Goal: Information Seeking & Learning: Compare options

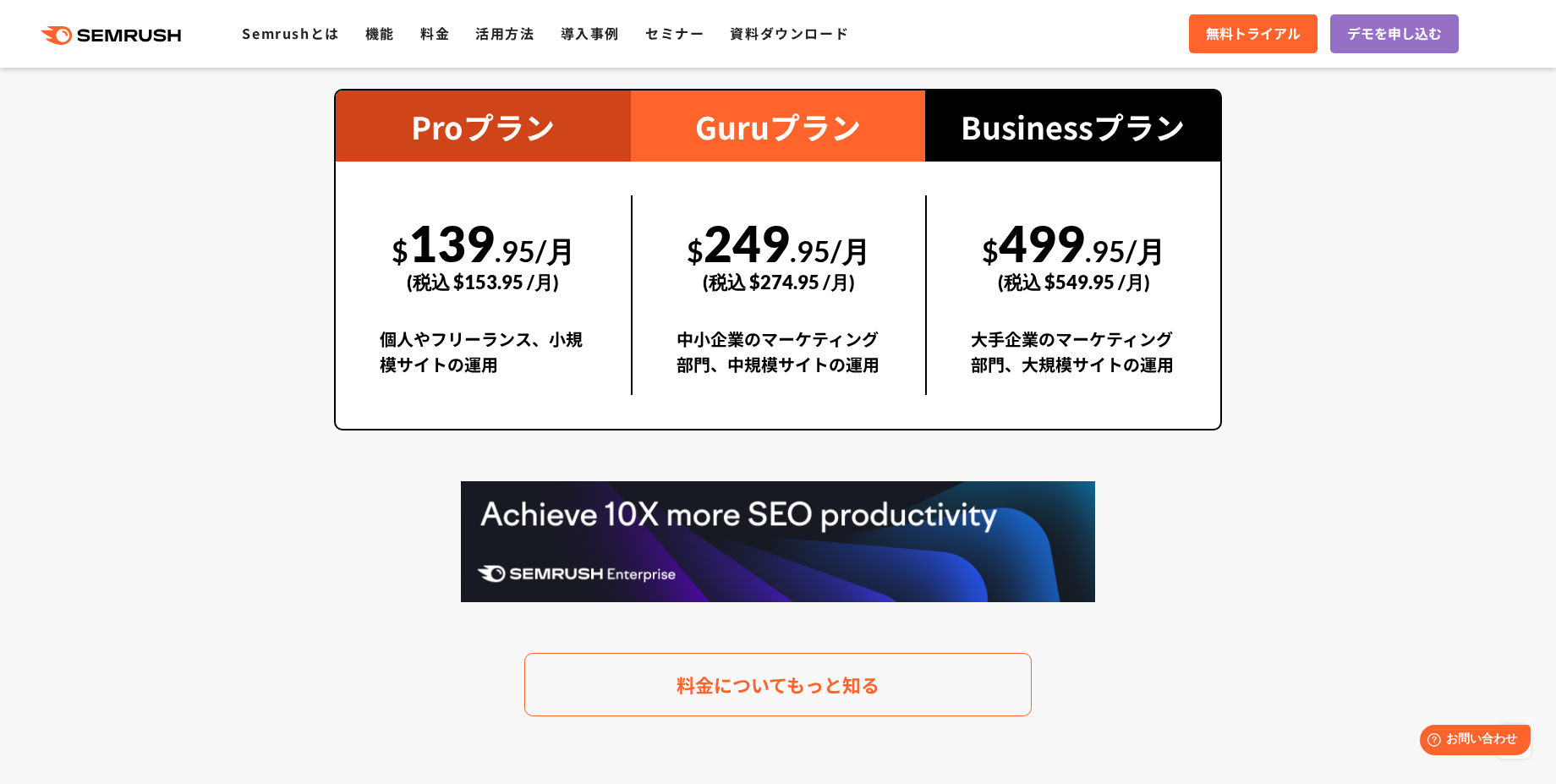
scroll to position [3160, 0]
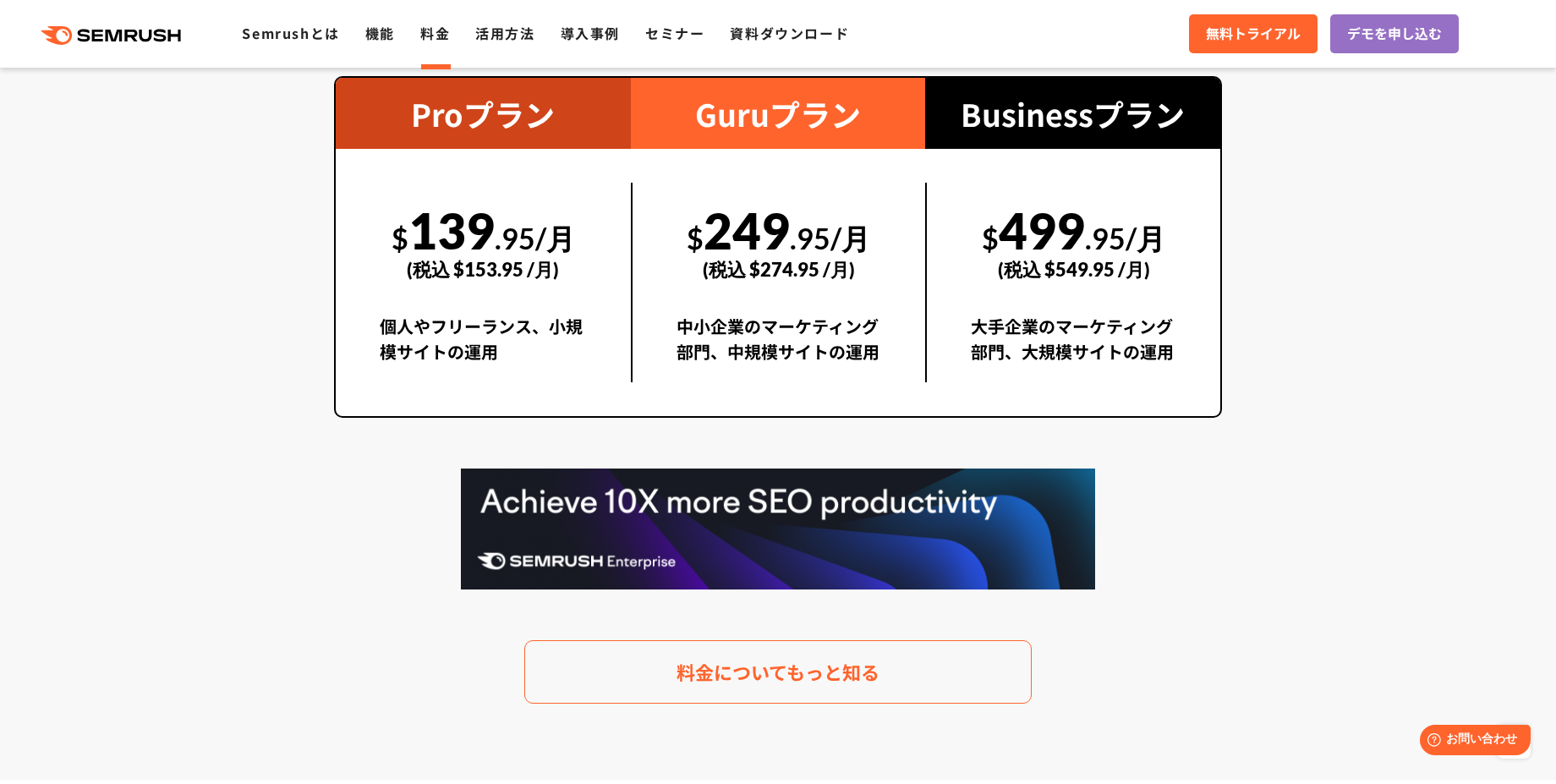
click at [436, 30] on link "料金" at bounding box center [435, 33] width 30 height 21
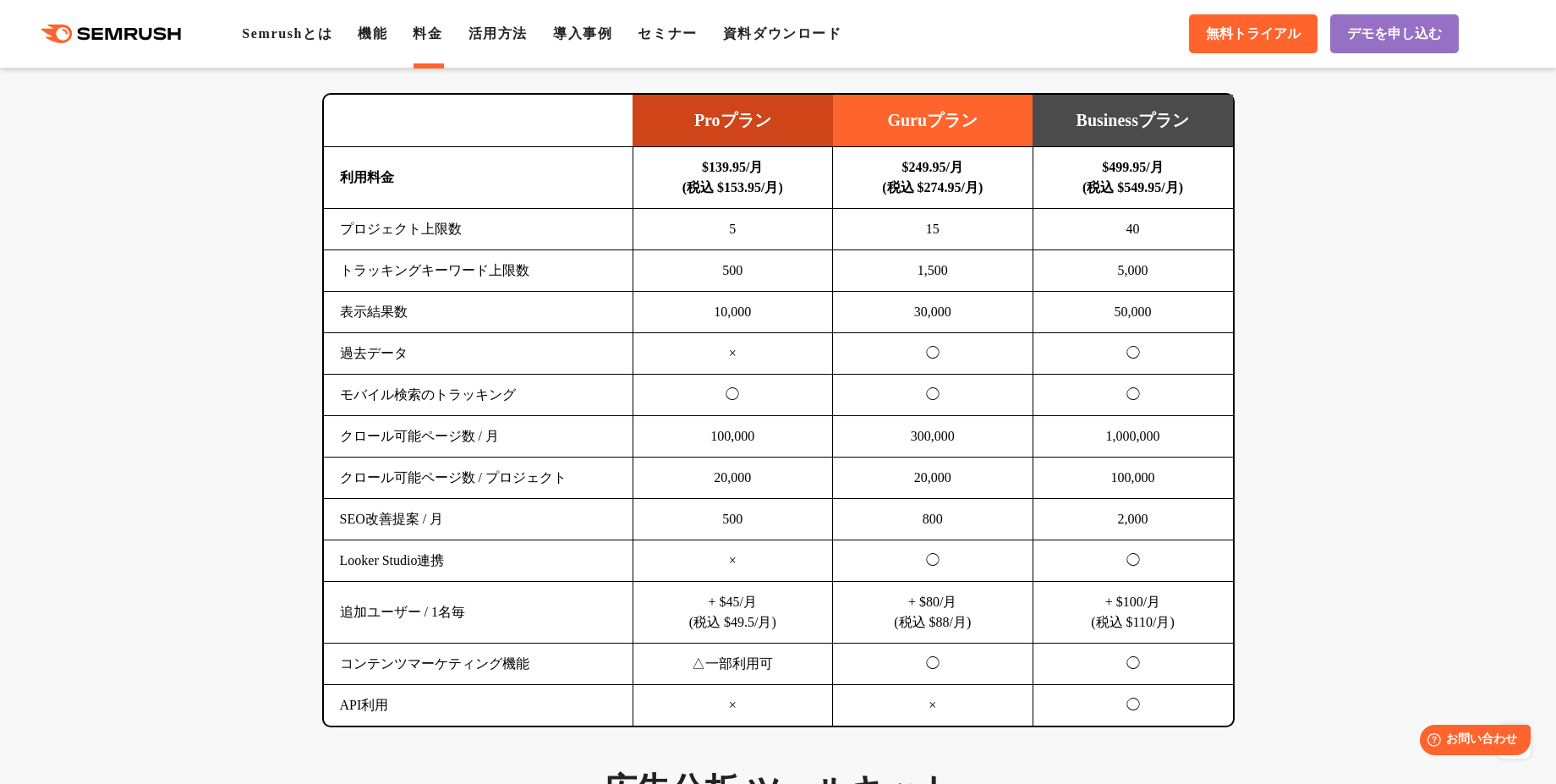
scroll to position [1100, 0]
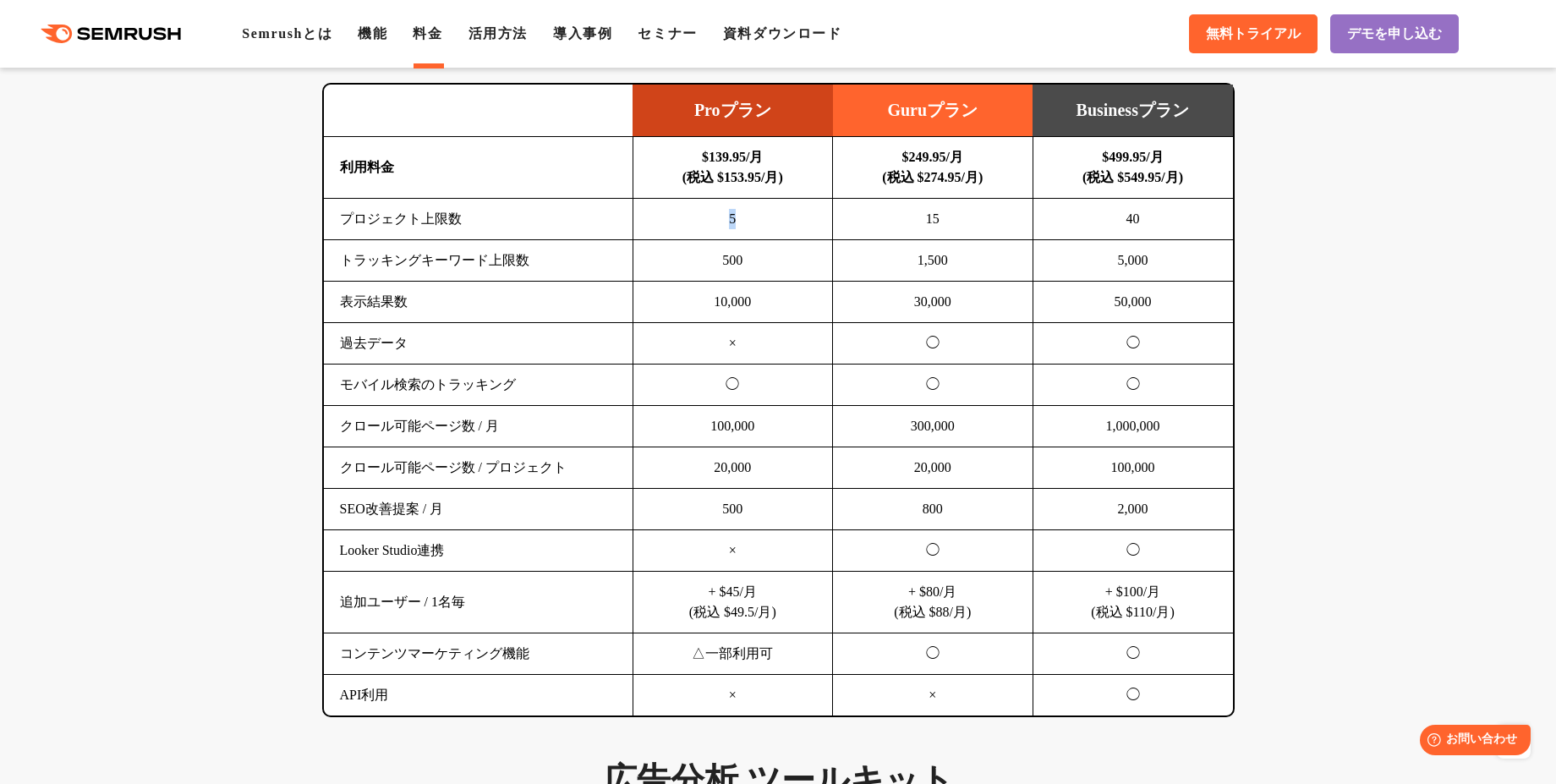
drag, startPoint x: 738, startPoint y: 219, endPoint x: 723, endPoint y: 219, distance: 15.0
click at [723, 219] on td "5" at bounding box center [733, 219] width 200 height 41
drag, startPoint x: 928, startPoint y: 218, endPoint x: 966, endPoint y: 222, distance: 38.2
click at [967, 223] on td "15" at bounding box center [933, 219] width 200 height 41
drag, startPoint x: 1125, startPoint y: 216, endPoint x: 1152, endPoint y: 219, distance: 27.2
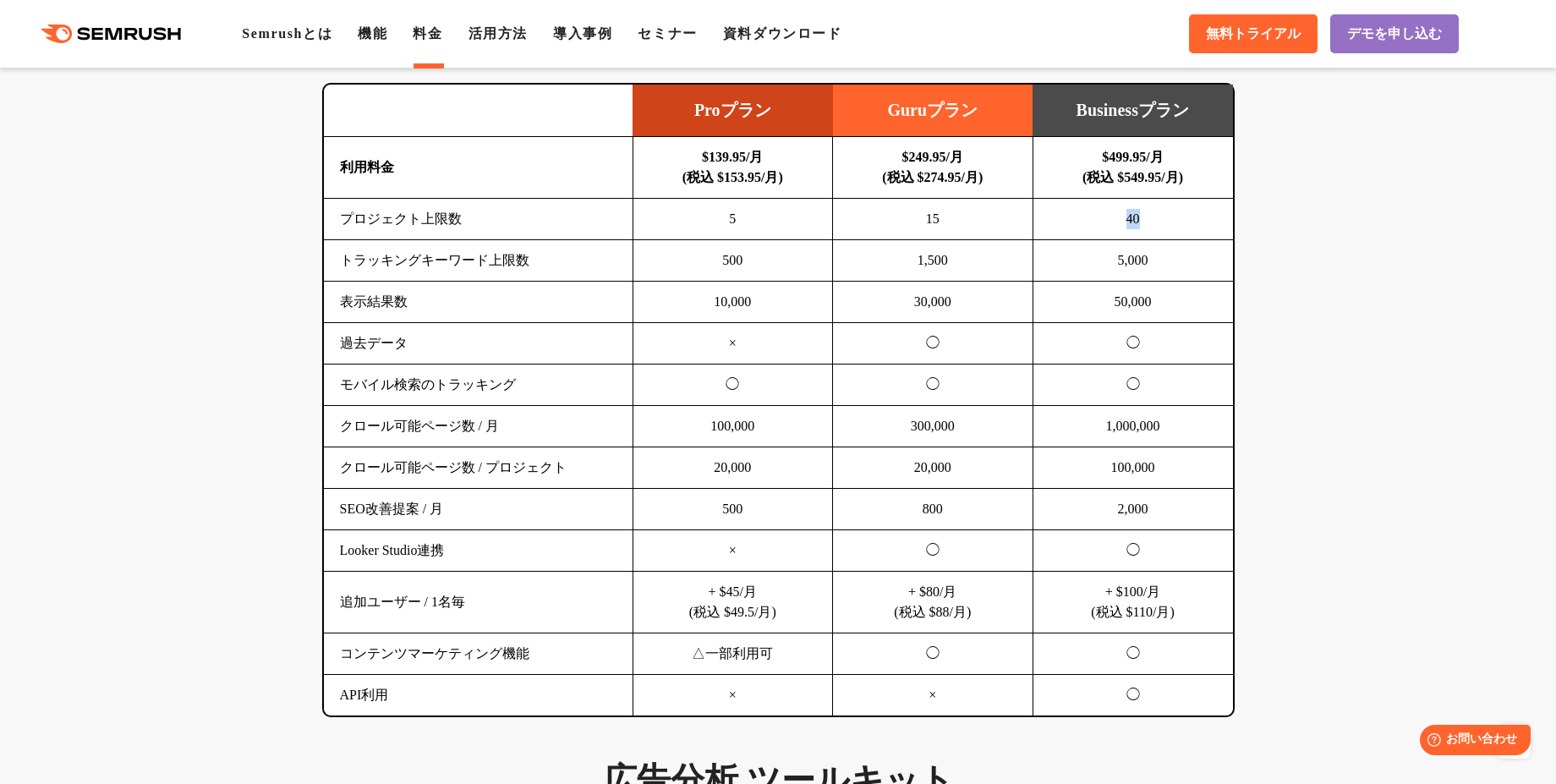
click at [1152, 219] on td "40" at bounding box center [1133, 219] width 200 height 41
click at [1151, 219] on td "40" at bounding box center [1133, 219] width 200 height 41
drag, startPoint x: 927, startPoint y: 220, endPoint x: 944, endPoint y: 224, distance: 17.5
click at [944, 224] on td "15" at bounding box center [933, 219] width 200 height 41
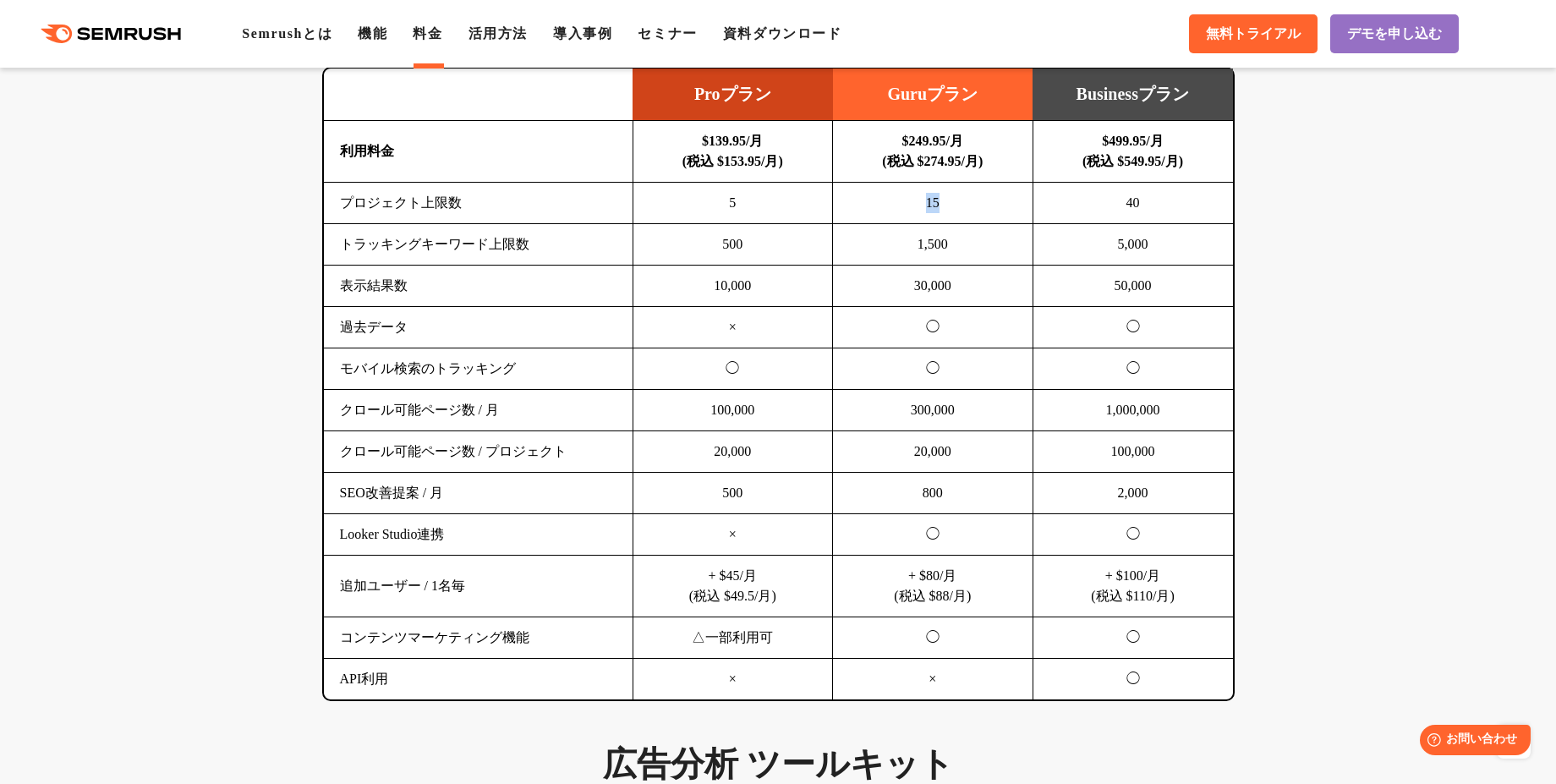
scroll to position [1118, 0]
click at [958, 533] on td "◯" at bounding box center [933, 533] width 200 height 41
click at [987, 592] on td "+ $80/月 (税込 $88/月)" at bounding box center [933, 585] width 200 height 62
